Goal: Task Accomplishment & Management: Manage account settings

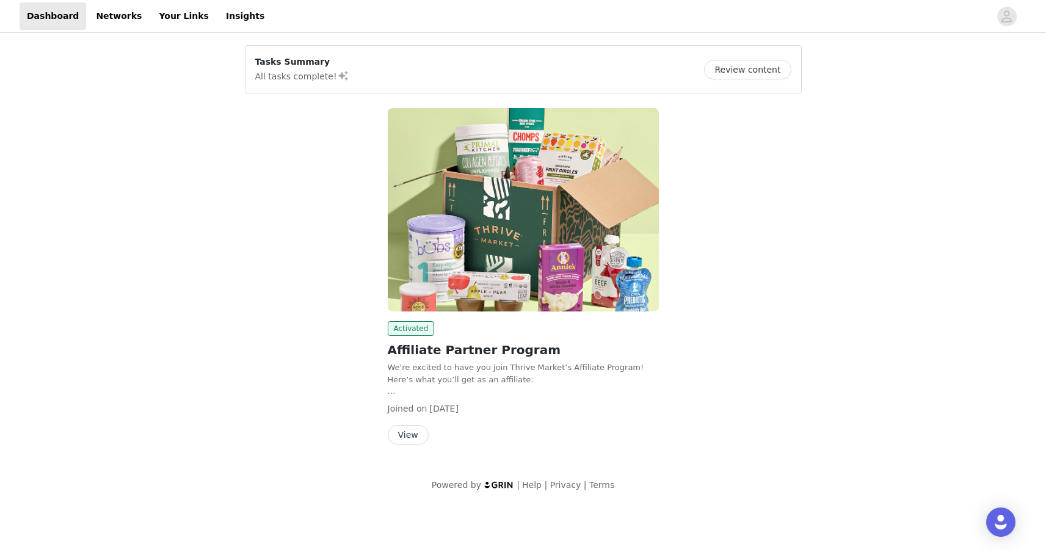
click at [404, 429] on button "View" at bounding box center [408, 435] width 41 height 20
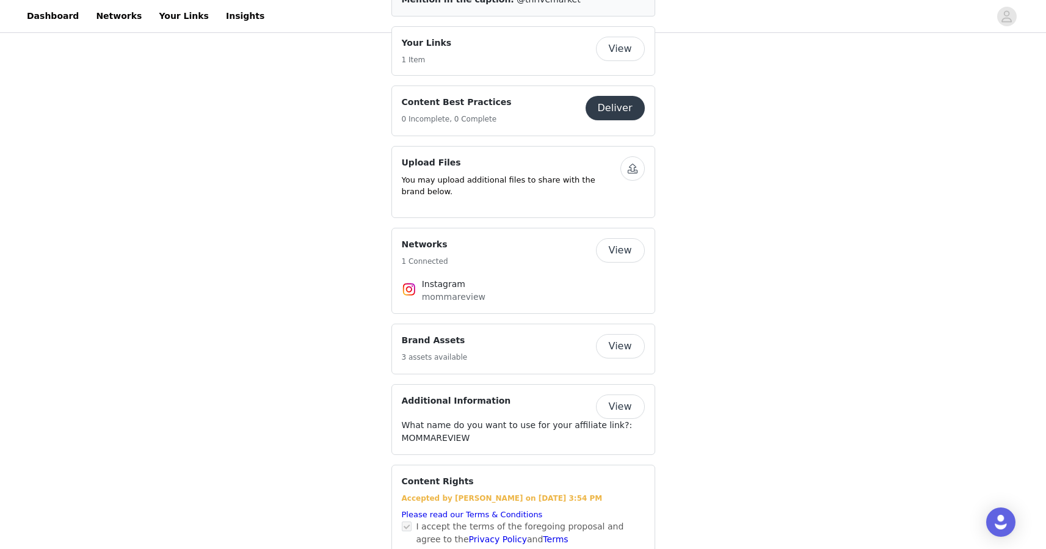
scroll to position [618, 0]
click at [617, 333] on button "View" at bounding box center [620, 345] width 49 height 24
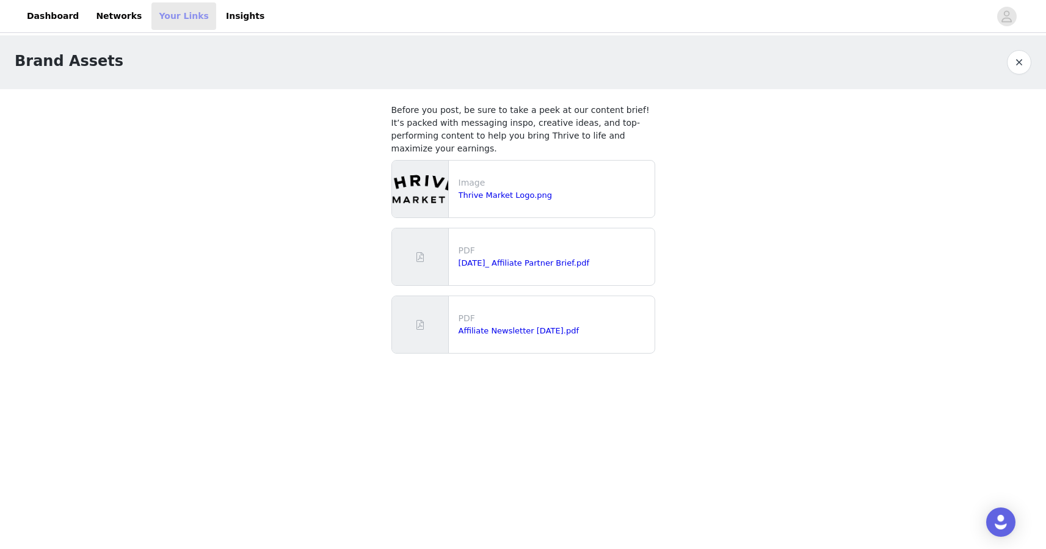
click at [158, 21] on link "Your Links" at bounding box center [184, 15] width 65 height 27
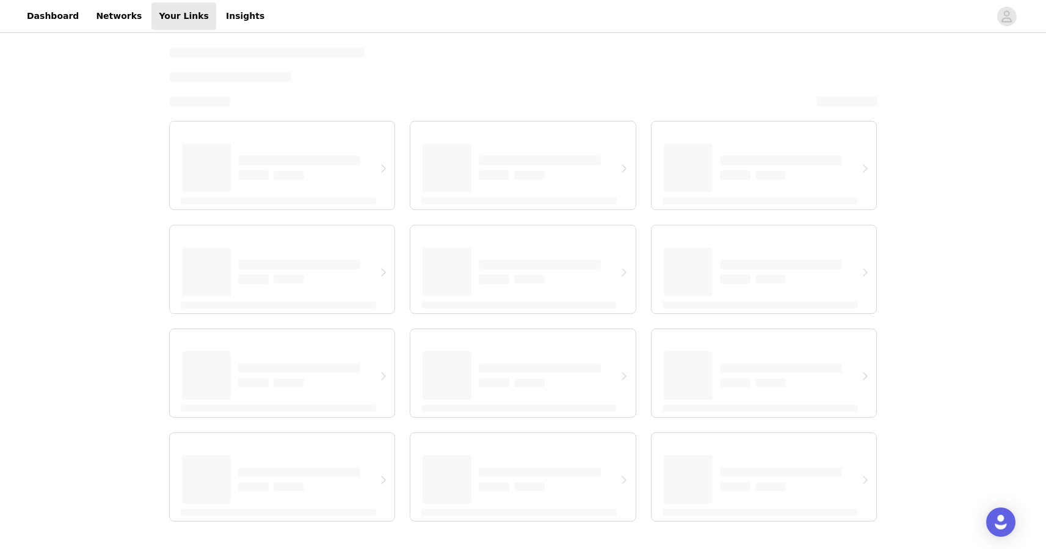
select select "12"
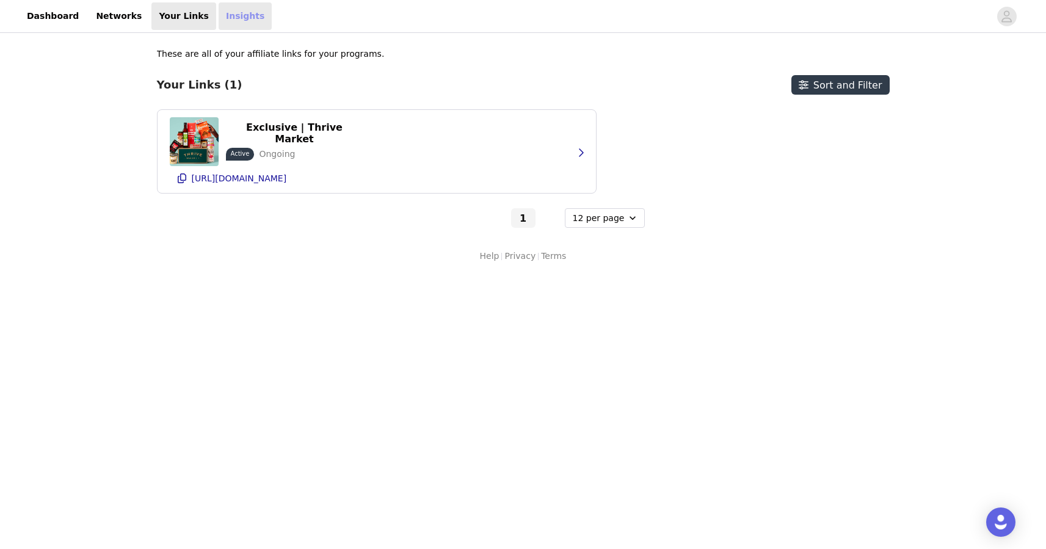
click at [219, 20] on link "Insights" at bounding box center [245, 15] width 53 height 27
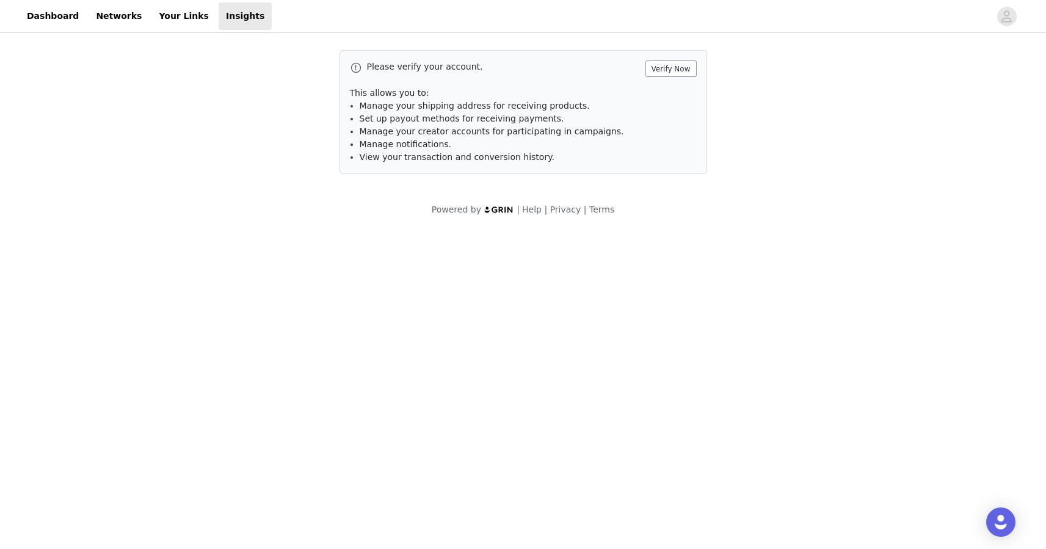
click at [679, 67] on button "Verify Now" at bounding box center [671, 68] width 51 height 16
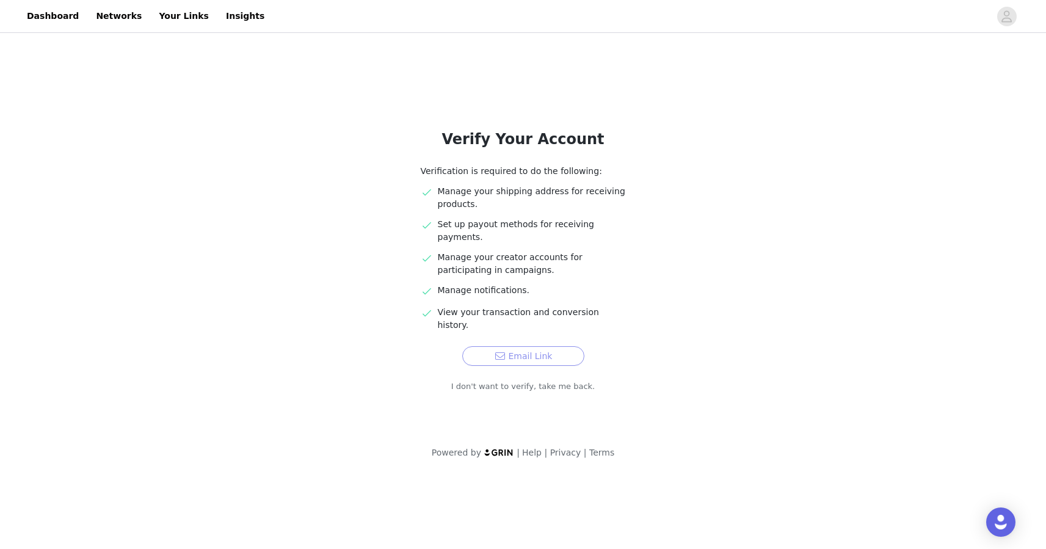
click at [526, 346] on button "Email Link" at bounding box center [523, 356] width 122 height 20
